Goal: Task Accomplishment & Management: Complete application form

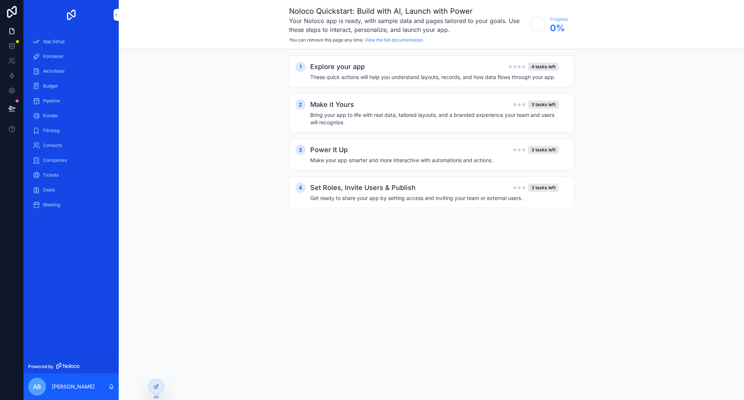
click at [68, 101] on div "Pipeline" at bounding box center [71, 101] width 77 height 12
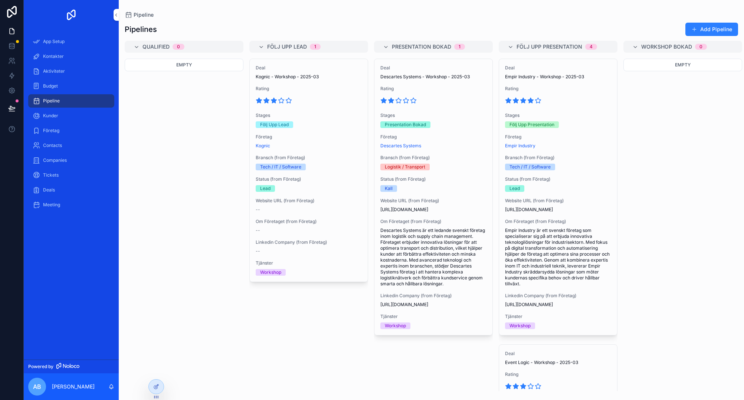
click at [711, 30] on button "Add Pipeline" at bounding box center [711, 29] width 53 height 13
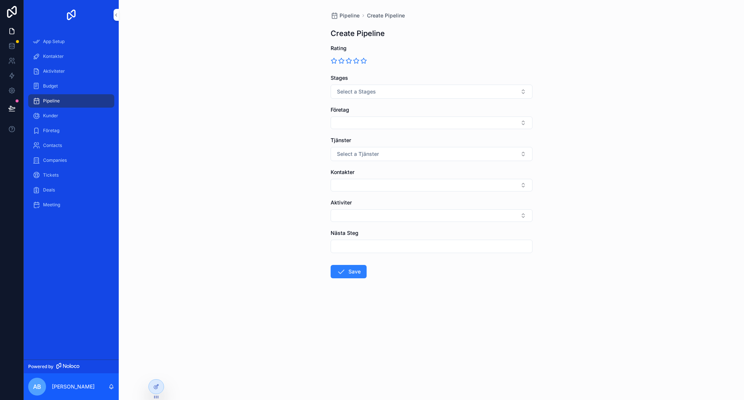
click at [434, 83] on div "Stages Select a Stages" at bounding box center [431, 86] width 202 height 24
click at [356, 60] on icon "scrollable content" at bounding box center [356, 60] width 6 height 5
click at [384, 87] on button "Select a Stages" at bounding box center [431, 92] width 202 height 14
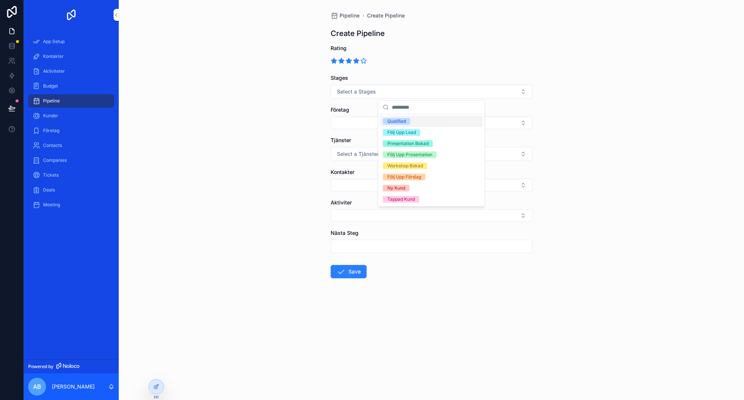
click at [200, 103] on div "Pipeline Create Pipeline Create Pipeline Rating Stages Select a Stages Företag …" at bounding box center [431, 200] width 625 height 400
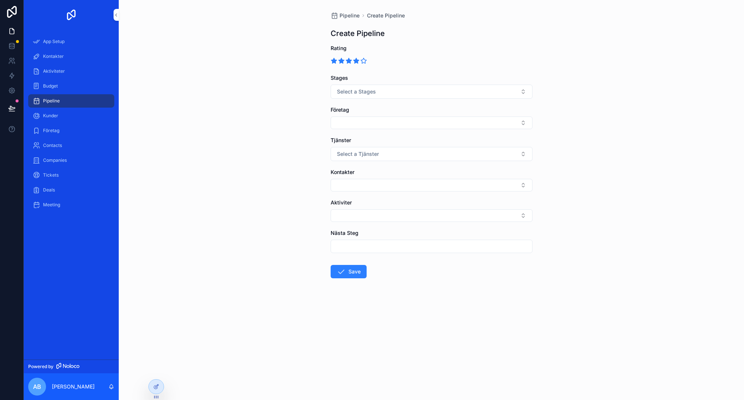
click at [191, 102] on div "Pipeline Create Pipeline Create Pipeline Rating Stages Select a Stages Företag …" at bounding box center [431, 200] width 625 height 400
click at [233, 90] on div "Pipeline Create Pipeline Create Pipeline Rating Stages Select a Stages Företag …" at bounding box center [431, 200] width 625 height 400
click at [282, 95] on div "Pipeline Create Pipeline Create Pipeline Rating Stages Select a Stages Företag …" at bounding box center [431, 200] width 625 height 400
click at [11, 50] on link at bounding box center [11, 46] width 23 height 15
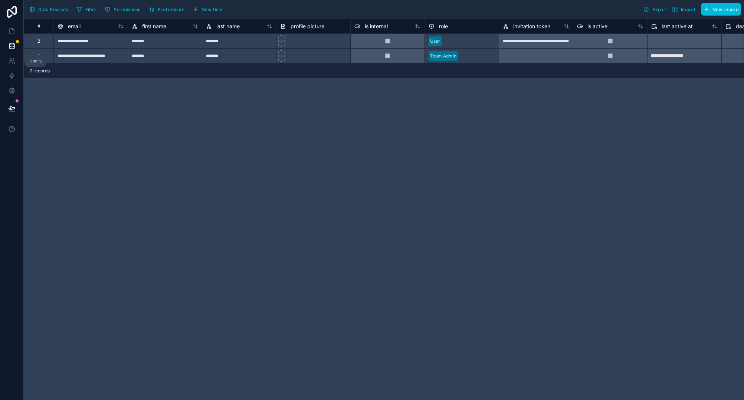
click at [15, 61] on icon at bounding box center [11, 60] width 7 height 7
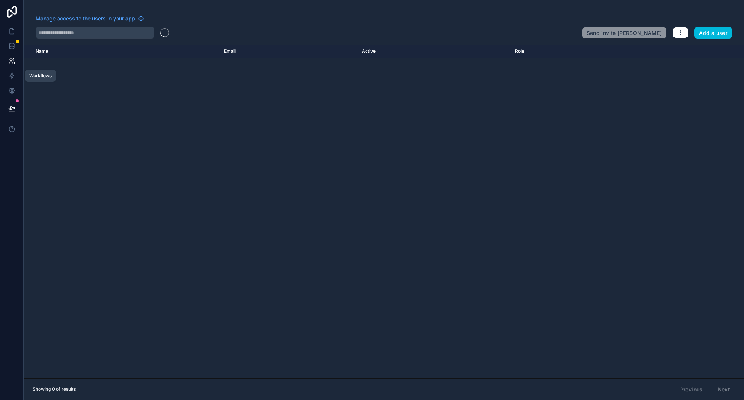
click at [13, 74] on icon at bounding box center [11, 75] width 7 height 7
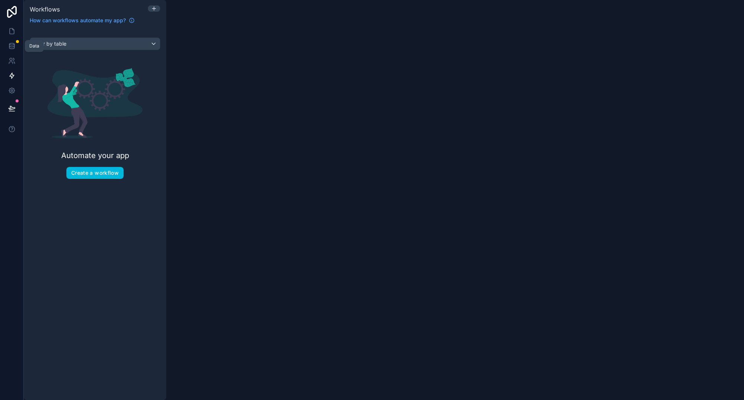
click at [13, 46] on icon at bounding box center [11, 45] width 7 height 7
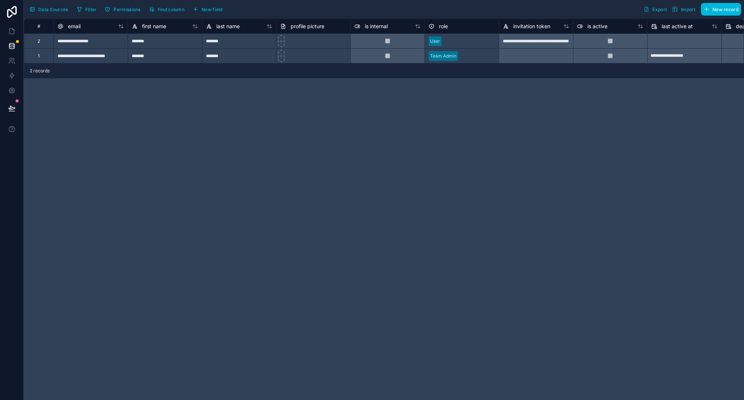
click at [7, 11] on icon at bounding box center [12, 12] width 10 height 12
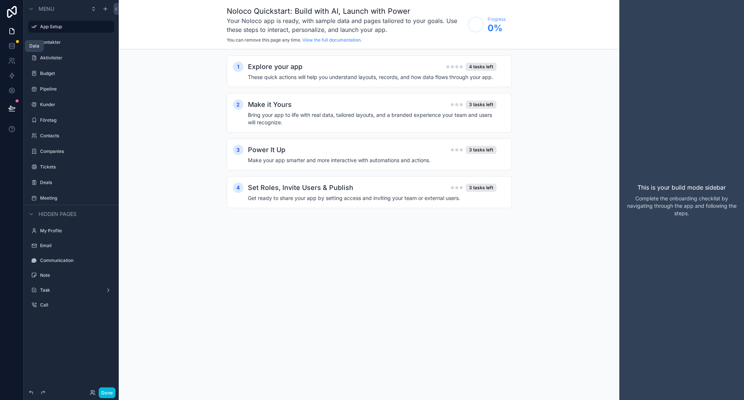
click at [13, 46] on icon at bounding box center [11, 45] width 7 height 7
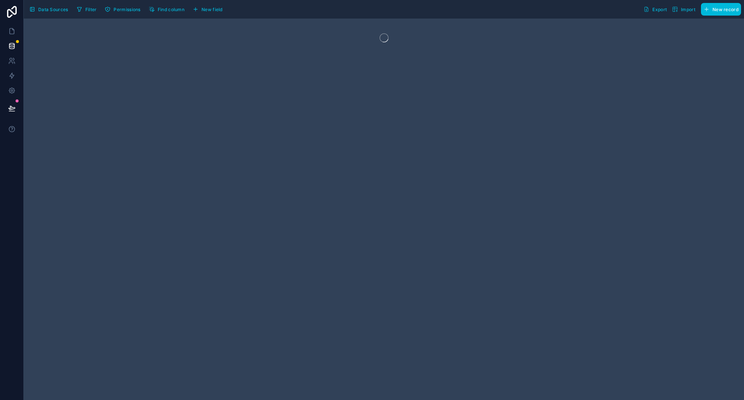
click at [40, 11] on span "Data Sources" at bounding box center [53, 10] width 30 height 6
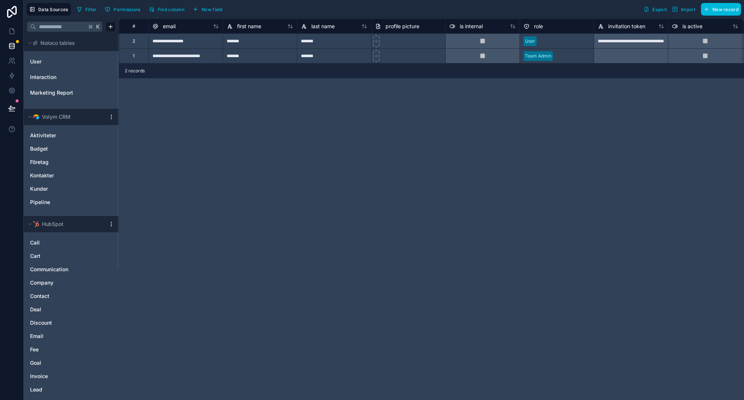
click at [42, 239] on link "Call" at bounding box center [64, 242] width 68 height 7
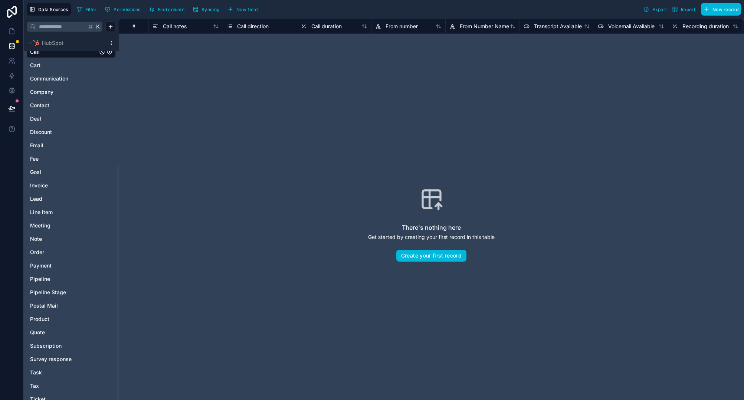
scroll to position [204, 0]
click at [53, 181] on div "Lead" at bounding box center [71, 186] width 89 height 12
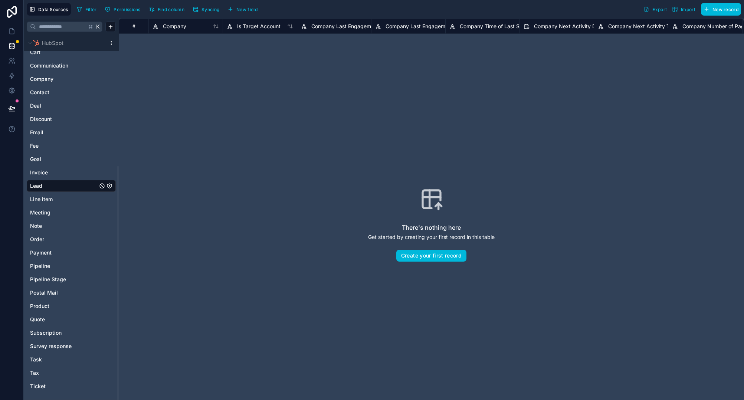
click at [116, 45] on div "HubSpot" at bounding box center [71, 43] width 95 height 16
click at [114, 45] on html "Data Sources Filter Permissions Find column Syncing New field Export Import New…" at bounding box center [372, 212] width 744 height 424
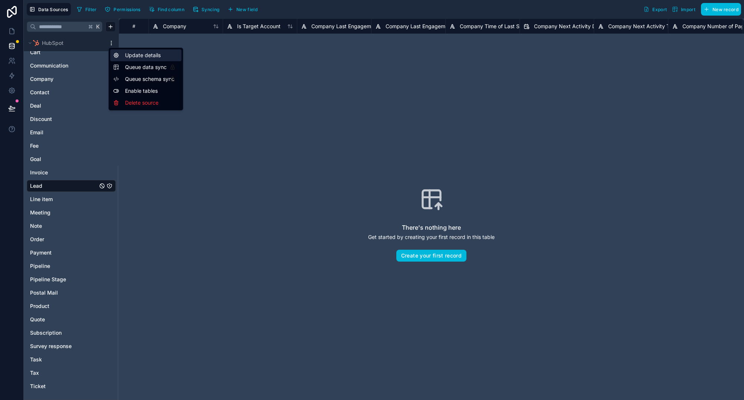
click at [152, 55] on div "Update details" at bounding box center [145, 55] width 71 height 12
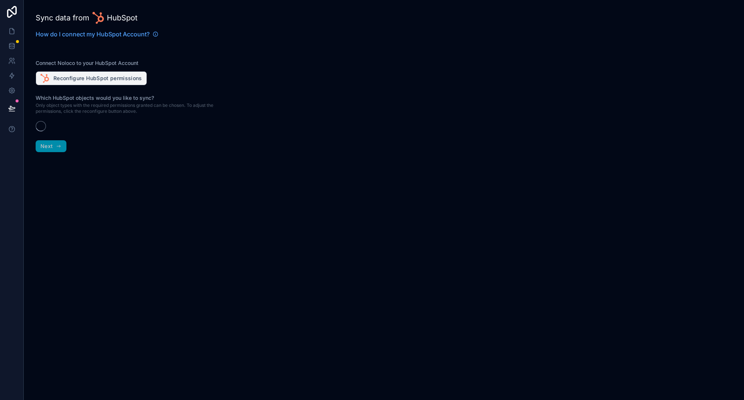
click at [96, 78] on button "Reconfigure HubSpot permissions" at bounding box center [91, 78] width 111 height 14
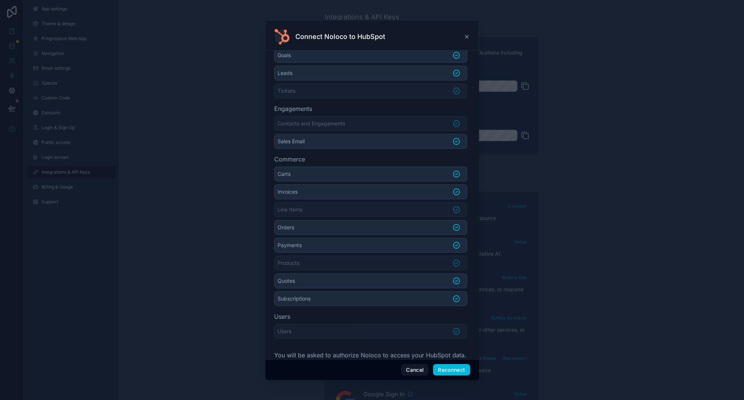
scroll to position [142, 0]
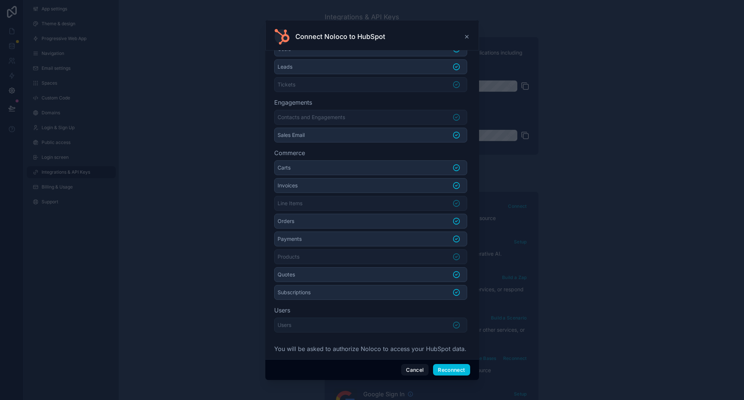
click at [451, 368] on button "Reconnect" at bounding box center [451, 370] width 37 height 12
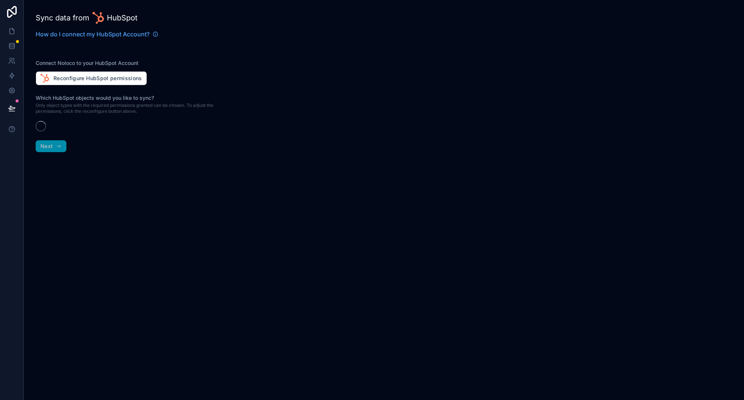
click at [227, 167] on div "Sync data from HubSpot How do I connect my HubSpot Account? Connect Noloco to y…" at bounding box center [131, 200] width 214 height 400
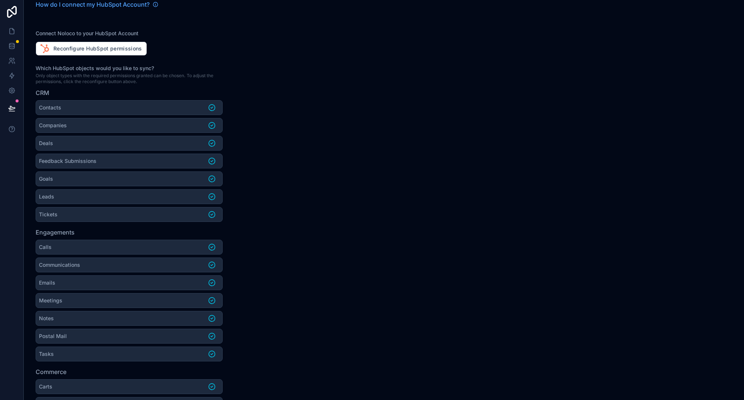
scroll to position [78, 0]
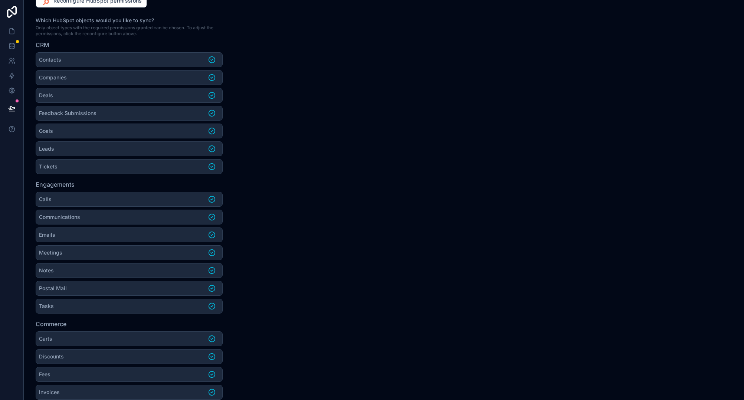
click at [141, 149] on li "Leads" at bounding box center [129, 148] width 187 height 15
click at [141, 149] on li "Leads" at bounding box center [129, 148] width 187 height 14
click at [119, 166] on li "Tickets" at bounding box center [129, 166] width 187 height 15
click at [145, 113] on li "Feedback Submissions" at bounding box center [129, 113] width 187 height 15
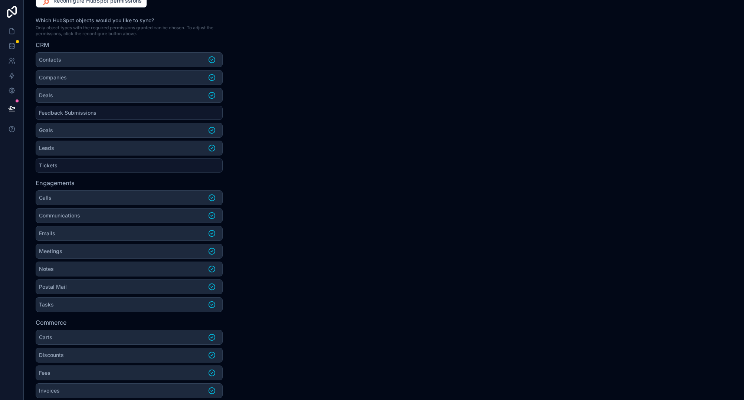
click at [147, 113] on li "Feedback Submissions" at bounding box center [129, 113] width 187 height 14
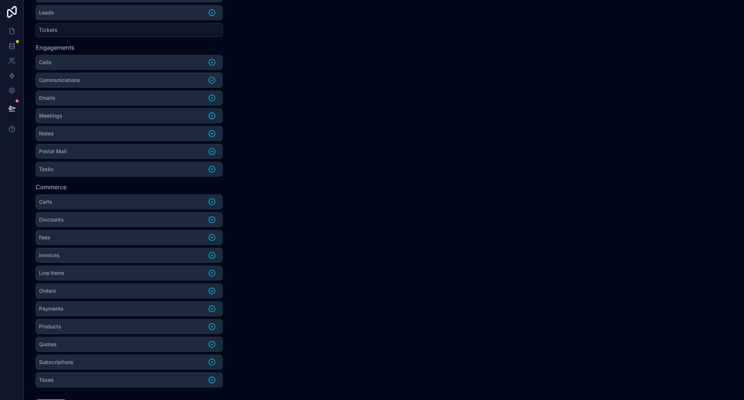
scroll to position [228, 0]
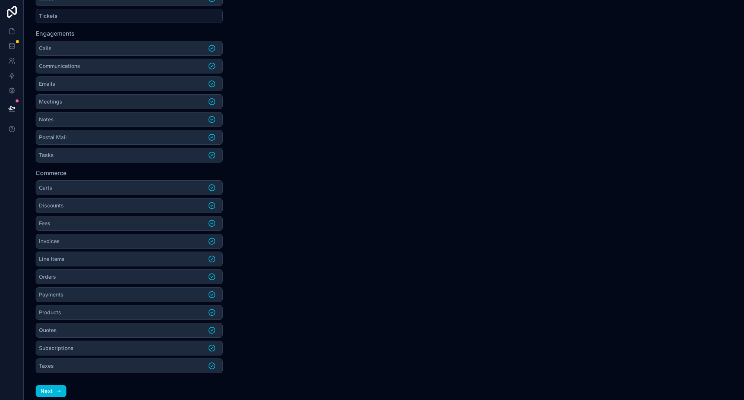
click at [85, 48] on li "Calls" at bounding box center [129, 48] width 187 height 15
click at [85, 48] on li "Calls" at bounding box center [129, 48] width 187 height 14
click at [96, 138] on li "Postal Mail" at bounding box center [129, 137] width 187 height 15
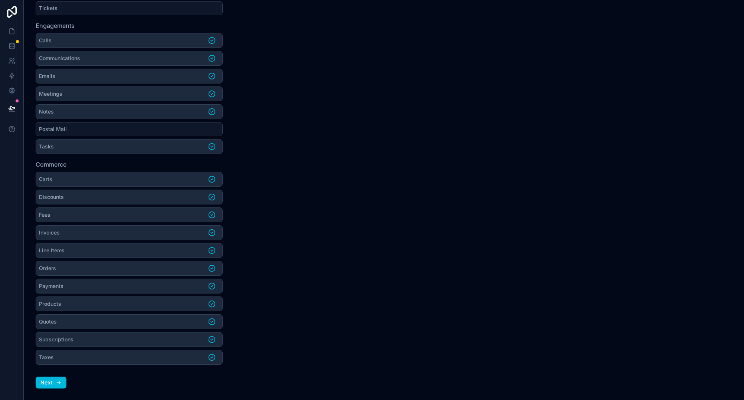
click at [167, 186] on ul "Carts Discounts Fees Invoices Line Items Orders Payments Products Quotes Subscr…" at bounding box center [129, 268] width 187 height 193
drag, startPoint x: 123, startPoint y: 202, endPoint x: 119, endPoint y: 202, distance: 4.1
click at [122, 202] on li "Discounts" at bounding box center [129, 197] width 187 height 15
click at [125, 180] on li "Carts" at bounding box center [129, 179] width 187 height 15
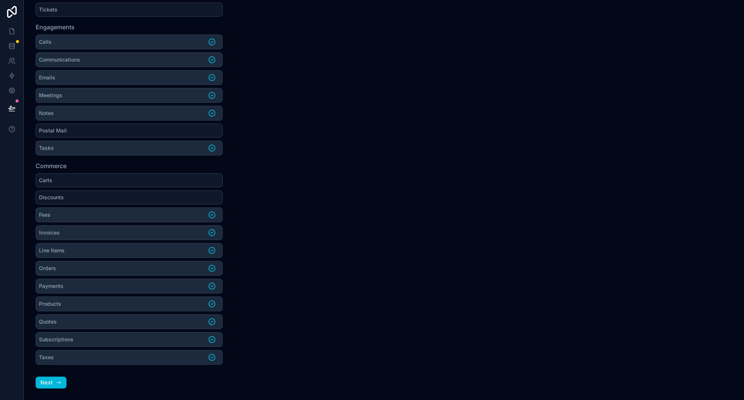
click at [115, 216] on li "Fees" at bounding box center [129, 214] width 187 height 15
click at [152, 307] on li "Products" at bounding box center [129, 303] width 187 height 15
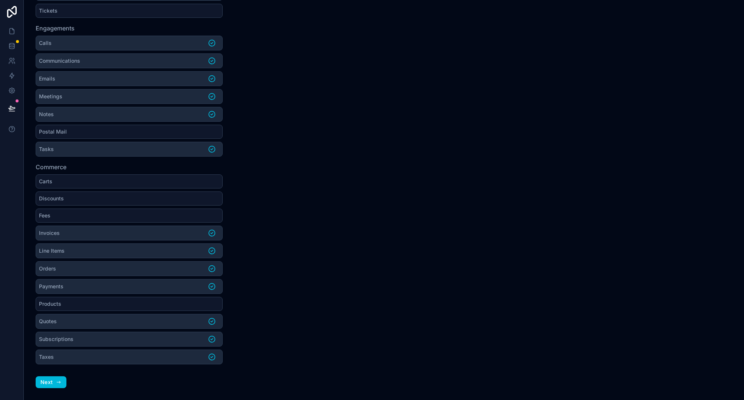
scroll to position [233, 0]
click at [151, 300] on li "Products" at bounding box center [129, 304] width 187 height 14
click at [116, 343] on li "Subscriptions" at bounding box center [129, 339] width 187 height 15
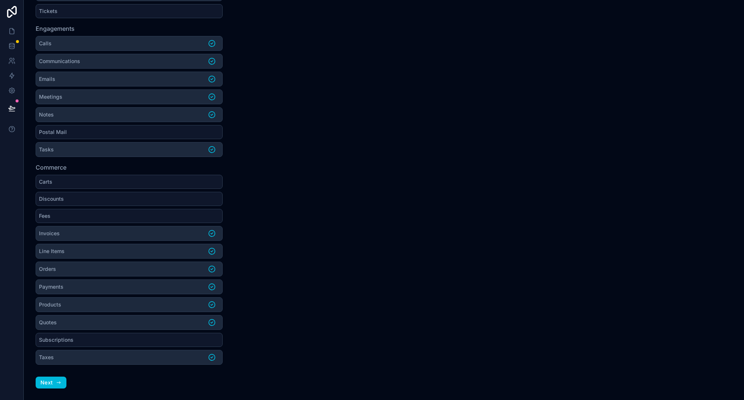
drag, startPoint x: 112, startPoint y: 341, endPoint x: 109, endPoint y: 344, distance: 4.2
click at [112, 342] on li "Subscriptions" at bounding box center [129, 340] width 187 height 14
drag, startPoint x: 89, startPoint y: 357, endPoint x: 86, endPoint y: 356, distance: 3.8
click at [86, 357] on li "Taxes" at bounding box center [129, 357] width 187 height 15
click at [85, 357] on li "Taxes" at bounding box center [129, 358] width 187 height 14
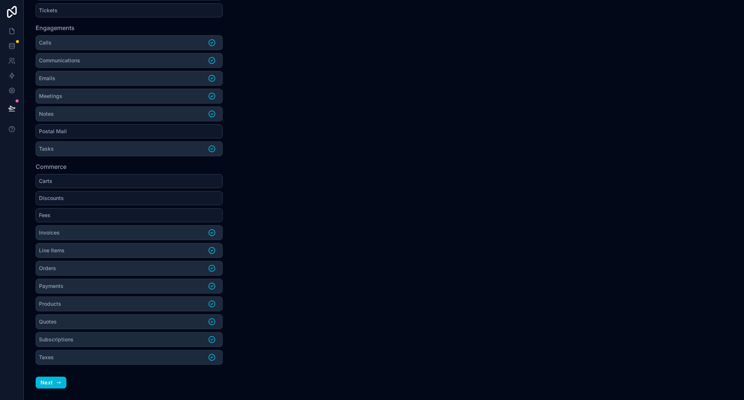
click at [75, 359] on li "Taxes" at bounding box center [129, 357] width 187 height 15
click at [46, 387] on button "Next" at bounding box center [51, 382] width 31 height 12
click at [50, 384] on span "Next" at bounding box center [46, 382] width 12 height 7
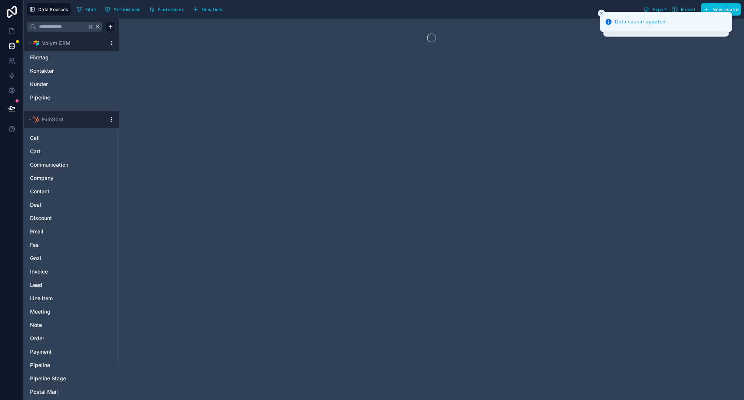
scroll to position [147, 0]
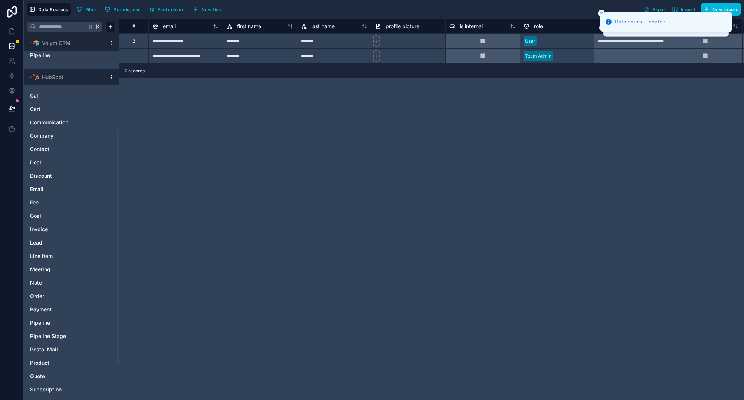
click at [39, 244] on span "Lead" at bounding box center [36, 242] width 12 height 7
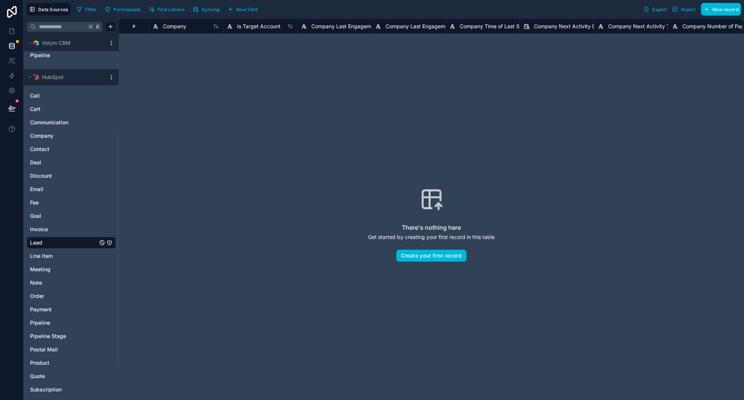
click at [451, 255] on button "Create your first record" at bounding box center [431, 256] width 70 height 12
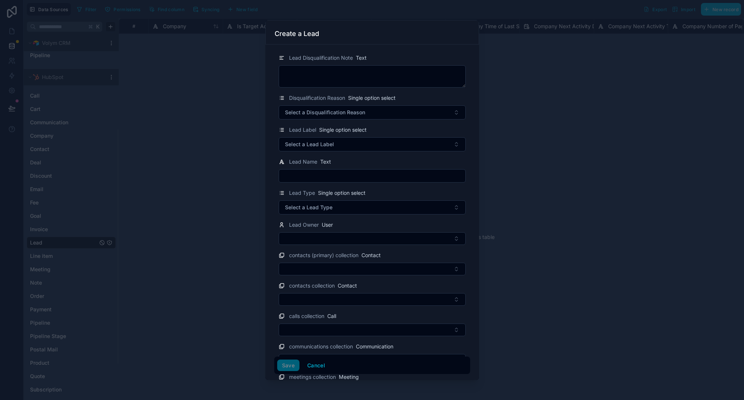
click at [377, 114] on button "Select a Disqualification Reason" at bounding box center [372, 112] width 187 height 14
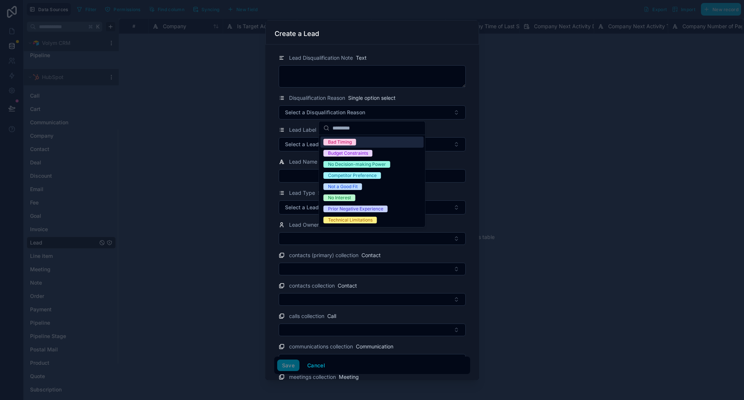
click at [468, 100] on div "Disqualification Reason Single option select Select a Disqualification Reason" at bounding box center [372, 106] width 196 height 26
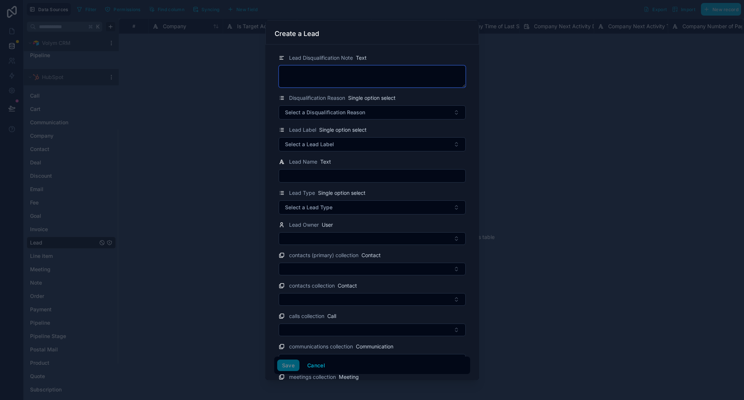
click at [424, 73] on textarea at bounding box center [372, 76] width 187 height 22
click at [464, 98] on div "Disqualification Reason Single option select" at bounding box center [372, 97] width 187 height 9
click at [362, 113] on span "Select a Disqualification Reason" at bounding box center [325, 112] width 80 height 7
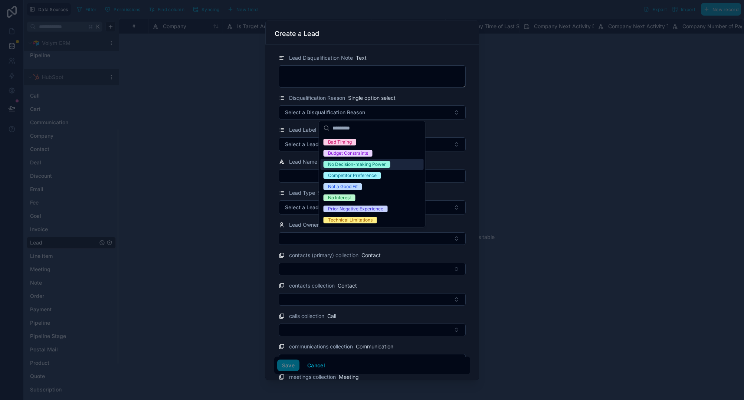
click at [468, 118] on div "Disqualification Reason Single option select Select a Disqualification Reason" at bounding box center [372, 106] width 196 height 26
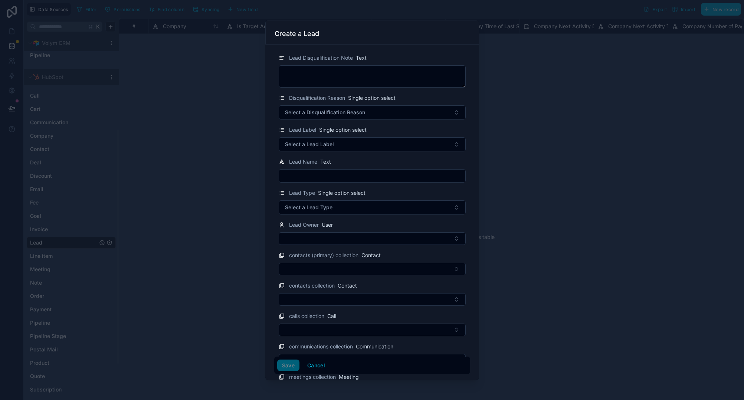
click at [380, 147] on button "Select a Lead Label" at bounding box center [372, 144] width 187 height 14
click at [356, 185] on div "Warm" at bounding box center [371, 185] width 103 height 11
click at [367, 179] on input "text" at bounding box center [372, 176] width 186 height 10
click at [366, 216] on div "New business Upsell Re-attempting" at bounding box center [342, 216] width 50 height 37
click at [388, 209] on button "Select a Lead Type" at bounding box center [372, 207] width 187 height 14
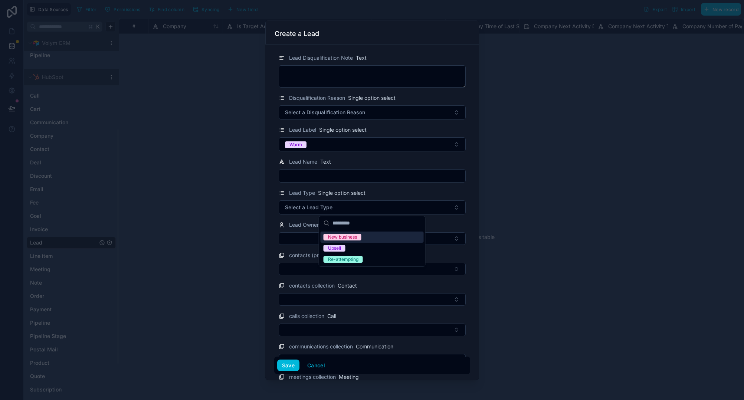
click at [355, 237] on div "New business" at bounding box center [342, 237] width 29 height 7
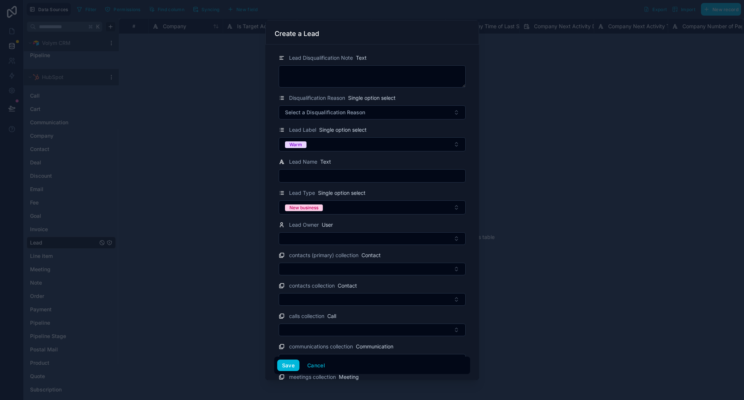
click at [347, 172] on input "text" at bounding box center [372, 176] width 186 height 10
click at [318, 238] on button "Select Button" at bounding box center [372, 238] width 187 height 13
click at [351, 235] on button "Select Button" at bounding box center [372, 238] width 187 height 13
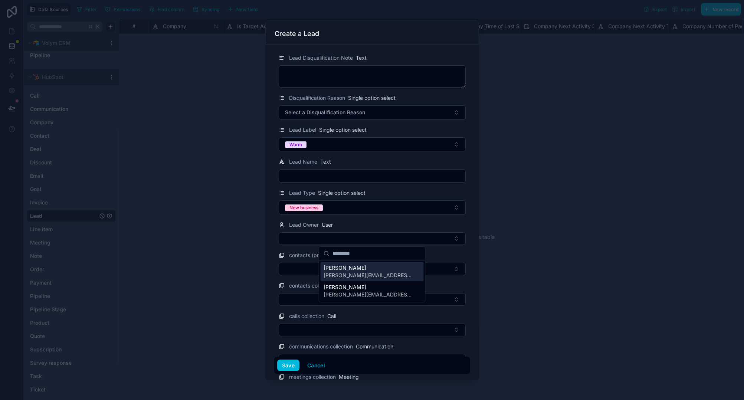
click at [354, 268] on span "[PERSON_NAME]" at bounding box center [367, 267] width 88 height 7
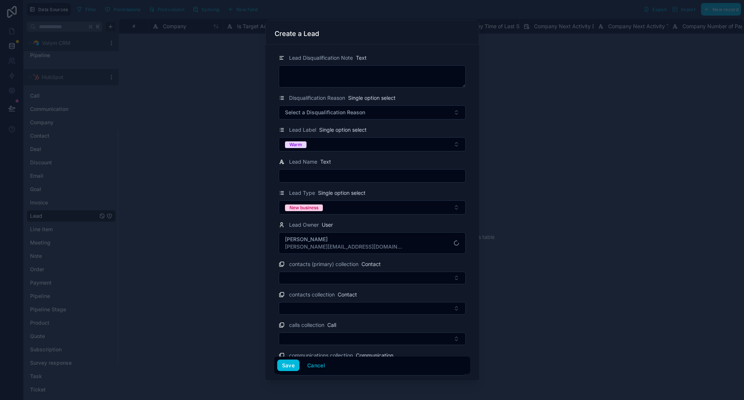
scroll to position [0, 0]
click at [354, 242] on button "Andreas Bladini andy@aihackers.se" at bounding box center [372, 243] width 187 height 22
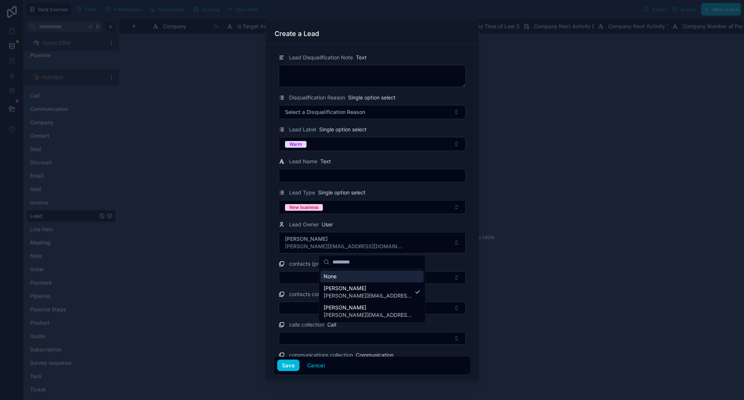
scroll to position [0, 0]
click at [354, 242] on button "Andreas Bladini andy@aihackers.se" at bounding box center [372, 243] width 187 height 22
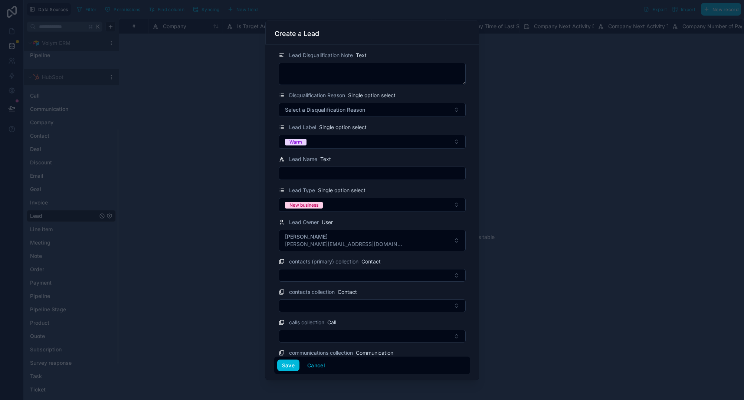
scroll to position [1, 0]
click at [369, 278] on button "Select Button" at bounding box center [372, 276] width 187 height 13
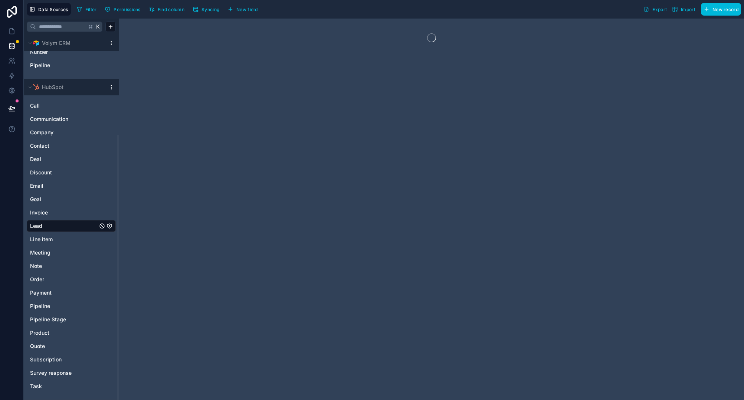
scroll to position [124, 0]
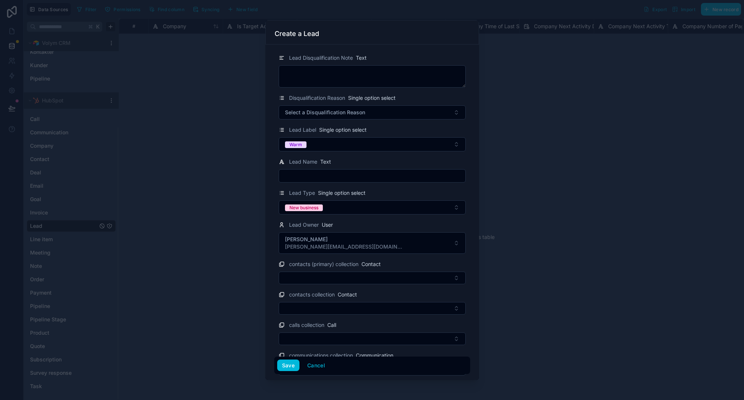
click at [338, 247] on button "Andreas Bladini andy@aihackers.se" at bounding box center [372, 243] width 187 height 22
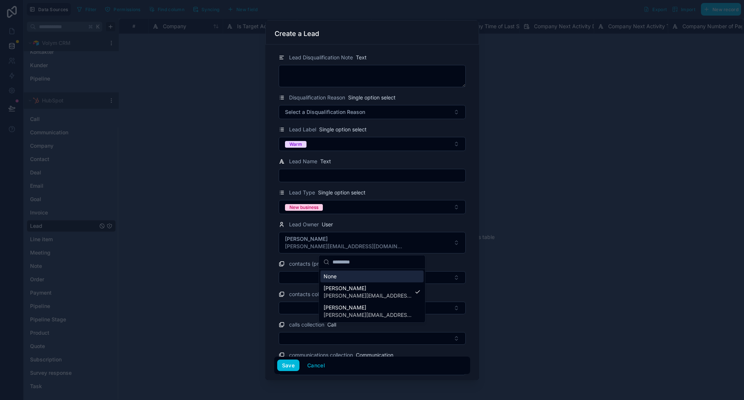
scroll to position [0, 0]
click at [353, 320] on div "Andreas Bladini andy@volymkommunikation.se" at bounding box center [371, 311] width 103 height 19
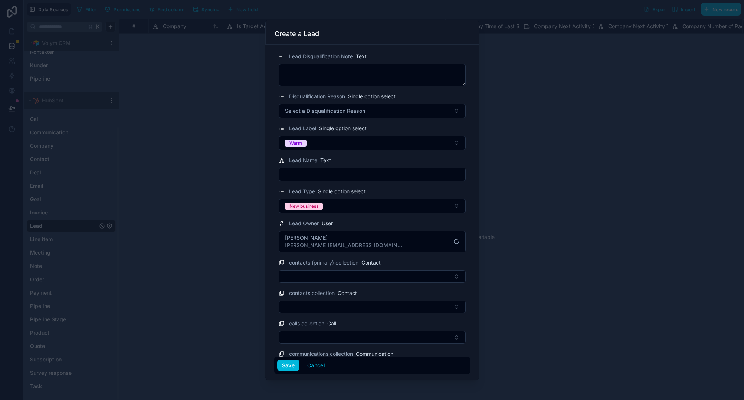
click at [340, 279] on button "Select Button" at bounding box center [372, 276] width 187 height 13
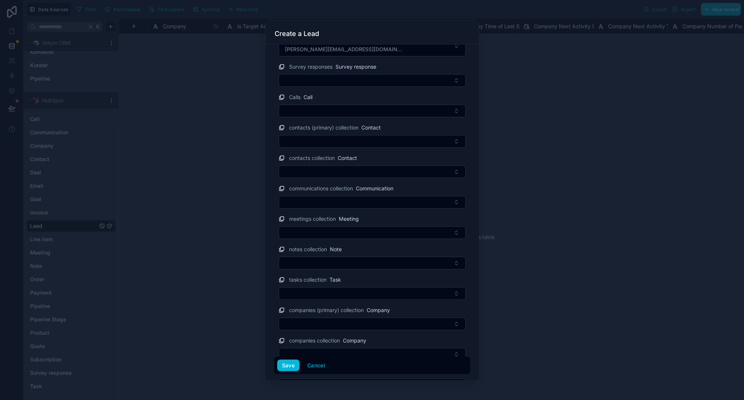
scroll to position [158, 0]
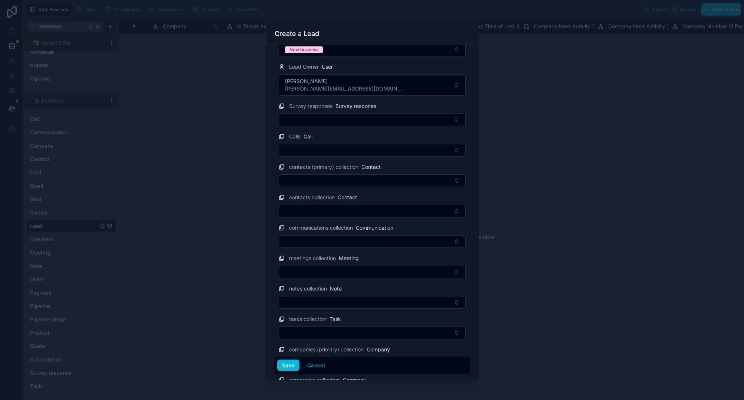
click at [328, 182] on button "Select Button" at bounding box center [372, 180] width 187 height 13
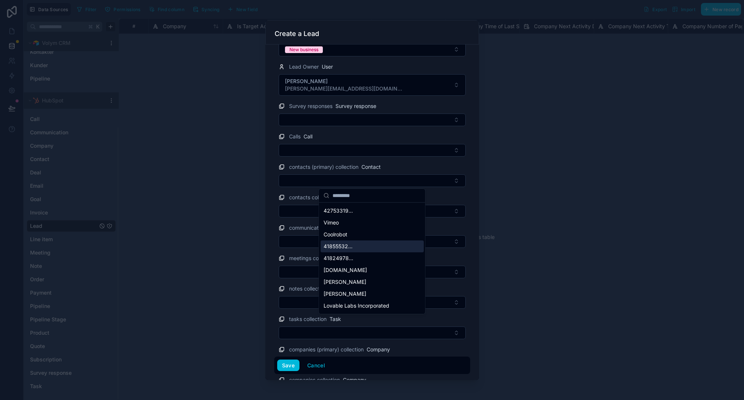
scroll to position [0, 0]
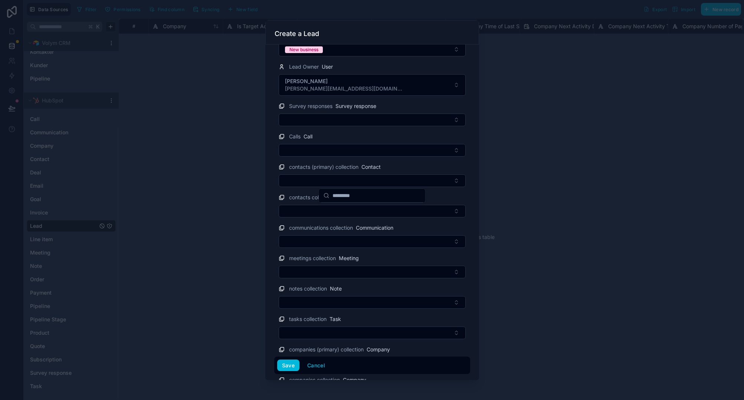
click at [449, 187] on form "Lead Disqualification Note Text Disqualification Reason Single option select Se…" at bounding box center [372, 186] width 196 height 595
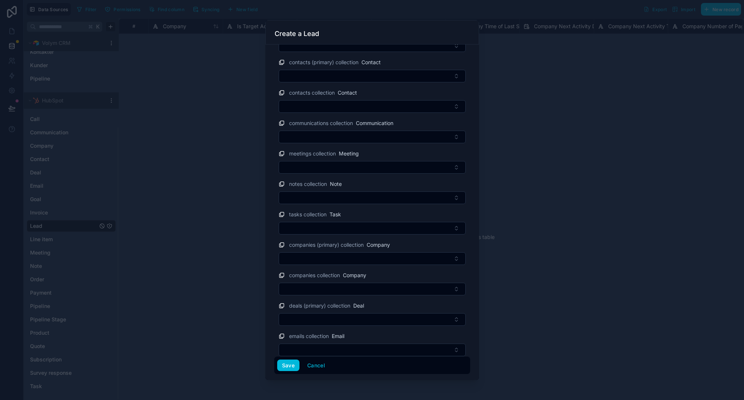
scroll to position [268, 0]
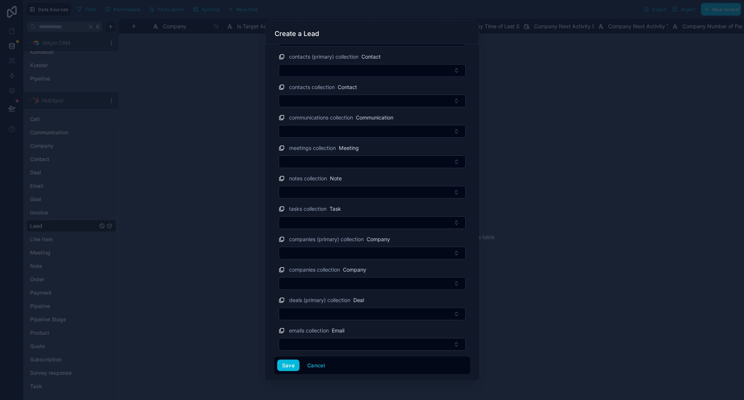
click at [345, 251] on button "Select Button" at bounding box center [372, 253] width 187 height 13
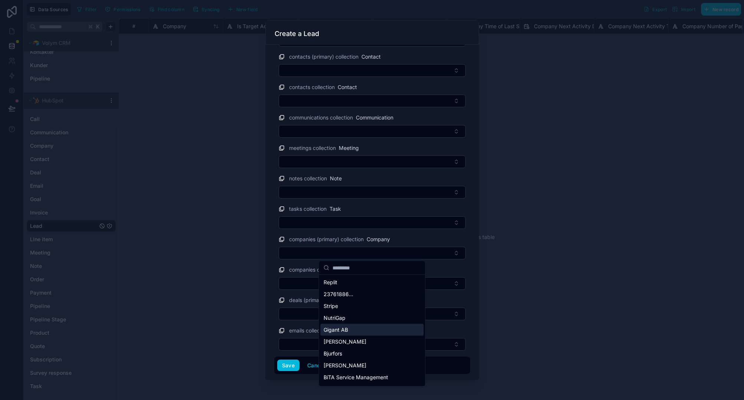
click at [361, 328] on div "Gigant AB" at bounding box center [371, 330] width 103 height 12
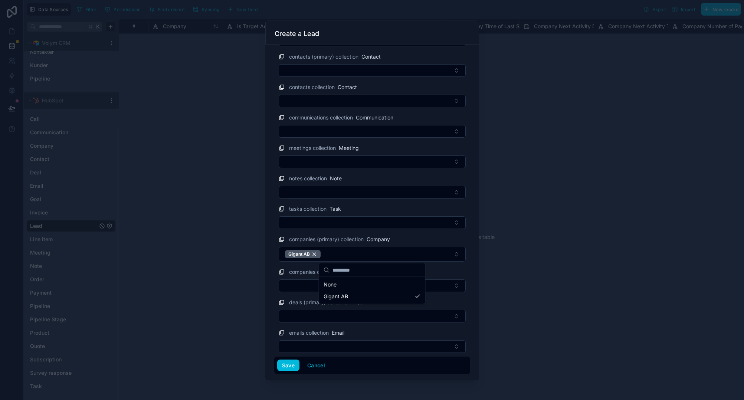
click at [301, 282] on button "Select Button" at bounding box center [372, 285] width 187 height 13
click at [443, 269] on div "companies collection Company" at bounding box center [372, 271] width 187 height 9
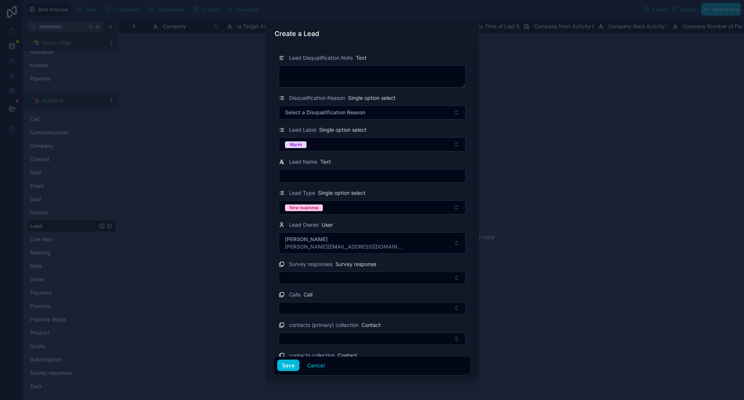
scroll to position [270, 0]
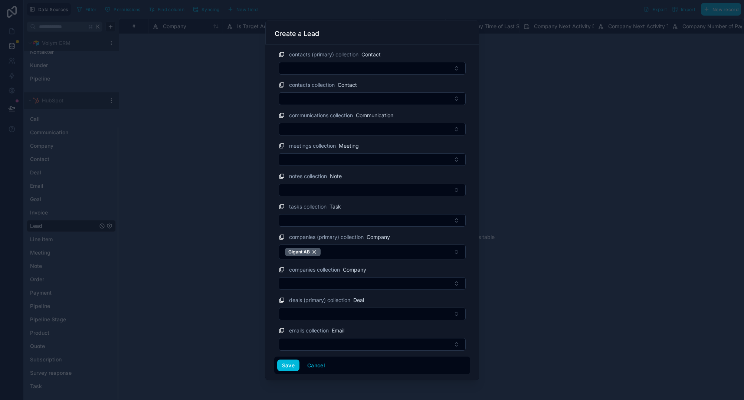
click at [357, 343] on button "Select Button" at bounding box center [372, 344] width 187 height 13
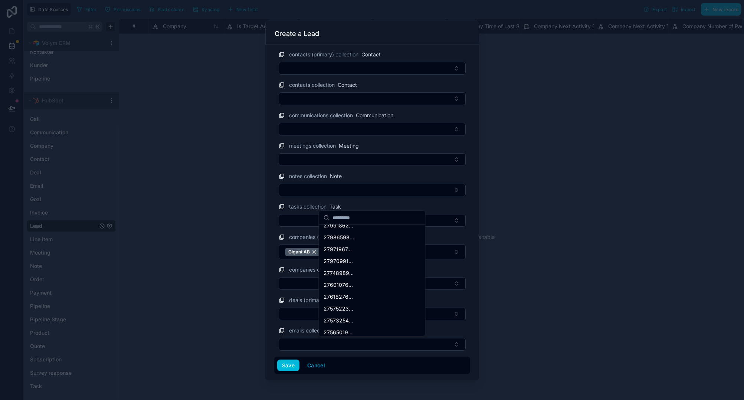
scroll to position [521, 0]
click at [346, 233] on span "27247105..." at bounding box center [337, 233] width 29 height 7
click at [444, 270] on div "companies collection Company" at bounding box center [372, 269] width 187 height 9
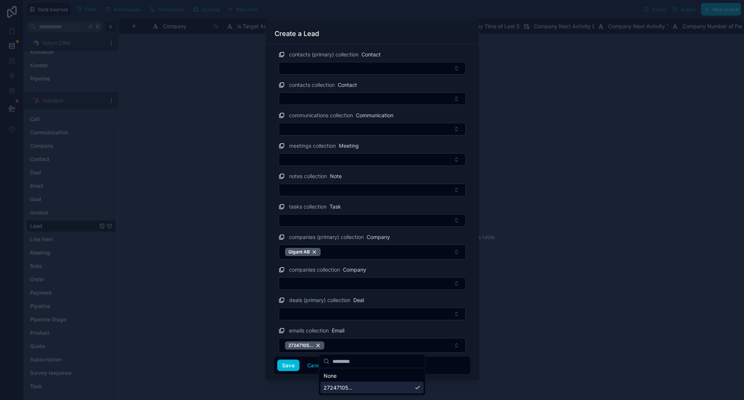
scroll to position [0, 0]
click at [301, 346] on span "27247105..." at bounding box center [300, 345] width 25 height 6
click at [305, 345] on button "Select Button" at bounding box center [372, 344] width 187 height 13
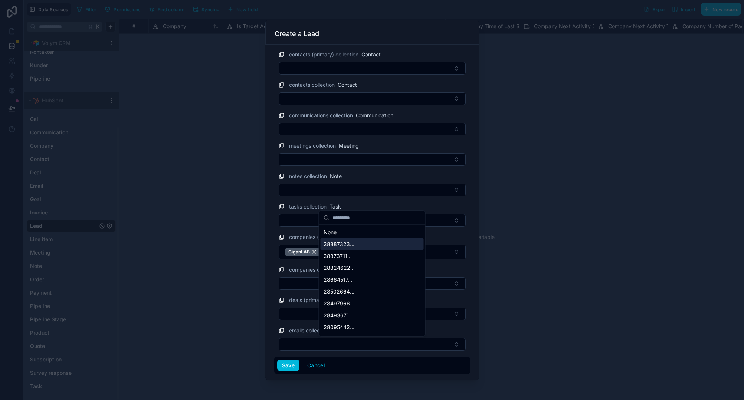
click at [372, 248] on div "28887323..." at bounding box center [371, 244] width 103 height 12
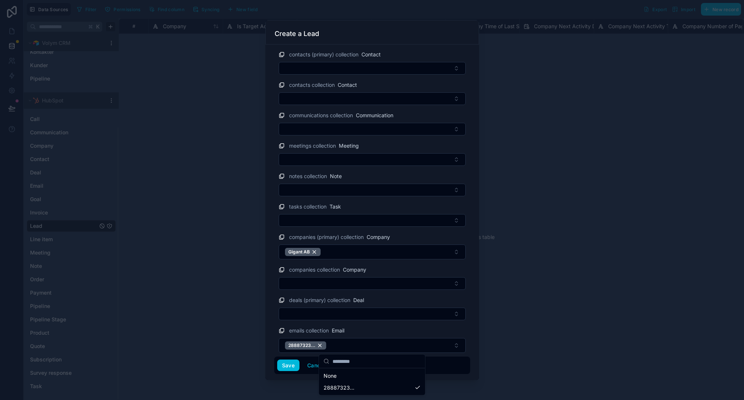
click at [294, 366] on button "Save" at bounding box center [288, 365] width 22 height 12
